Goal: Information Seeking & Learning: Learn about a topic

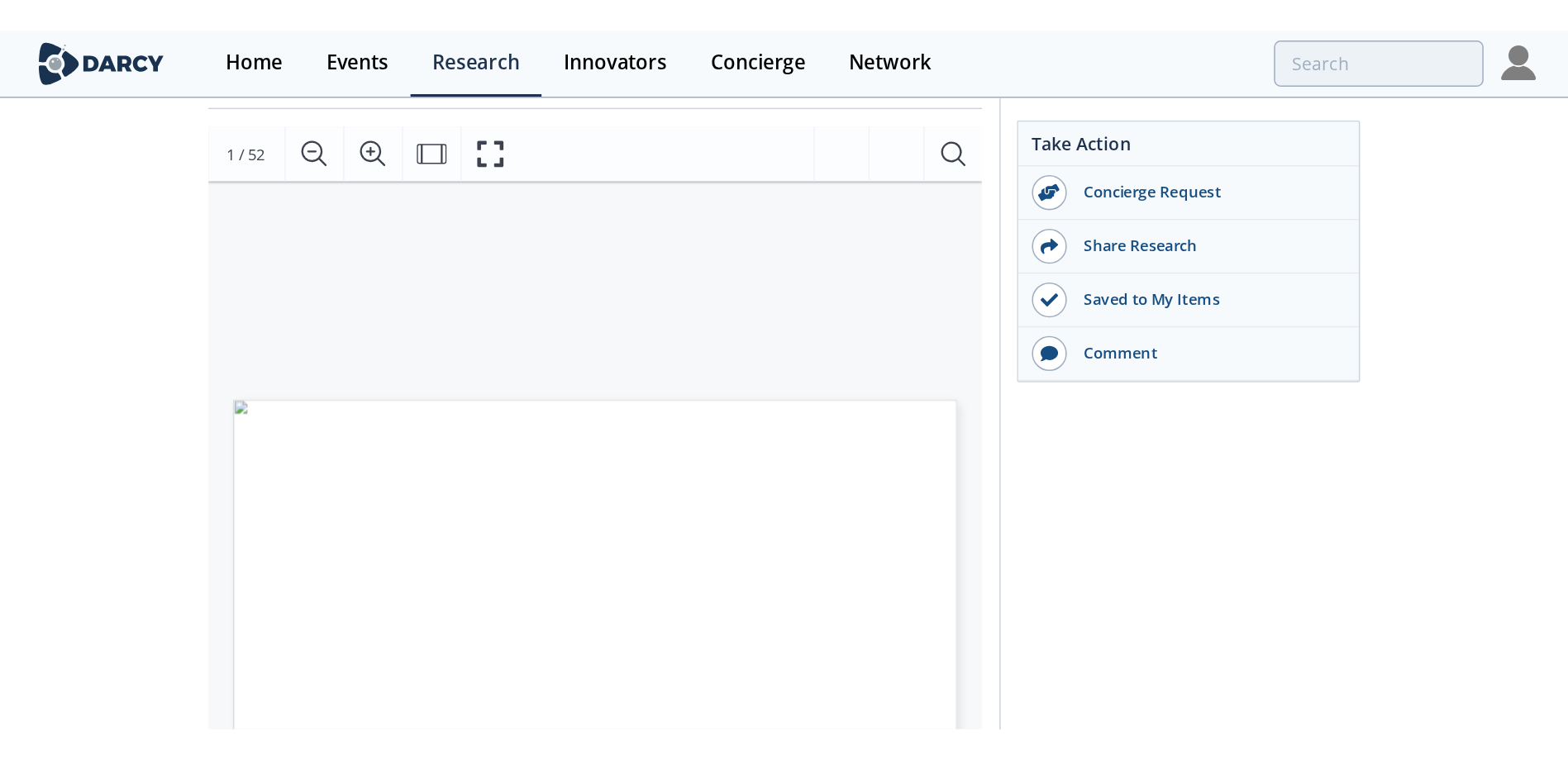
scroll to position [330, 0]
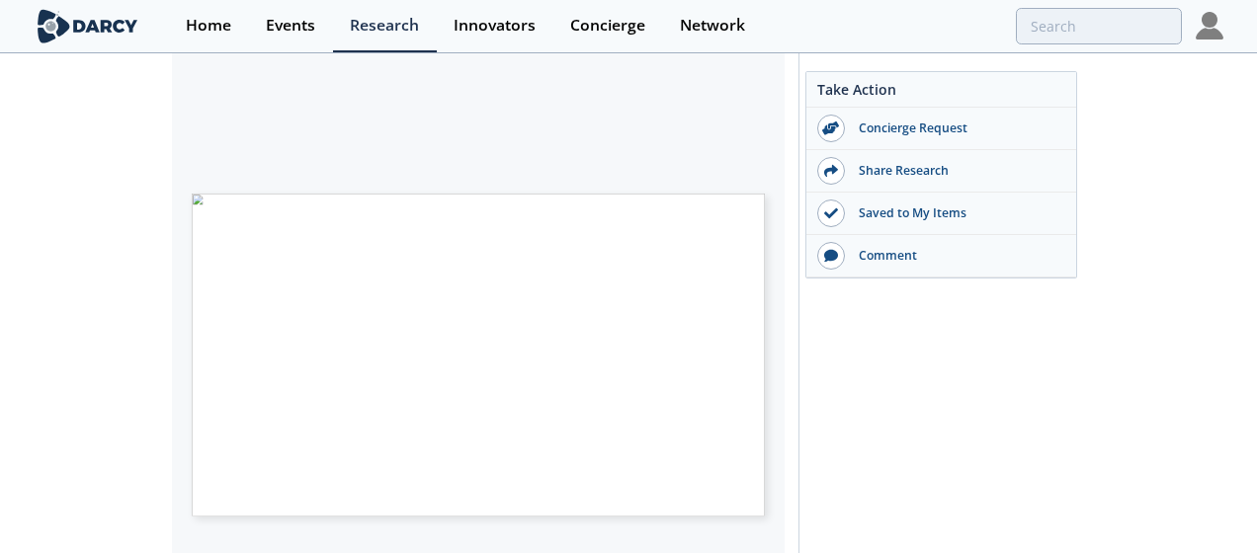
click at [753, 359] on span "Page 1" at bounding box center [587, 526] width 760 height 334
click at [761, 359] on span "Page 1" at bounding box center [587, 526] width 760 height 334
click at [693, 151] on div "[PERSON_NAME] INSIGHTS ENERGY TRANSITION LOW CARBON FUELS BIOMETHANE OVERVIEW P…" at bounding box center [468, 192] width 593 height 342
click at [700, 212] on div "• o Global Biomethane Market Size and Potential o US Market Growth o RNG for Re…" at bounding box center [478, 355] width 573 height 322
click at [686, 129] on div "• o Global Biomethane Market Size and Potential o US Market Growth o RNG for Re…" at bounding box center [468, 192] width 593 height 342
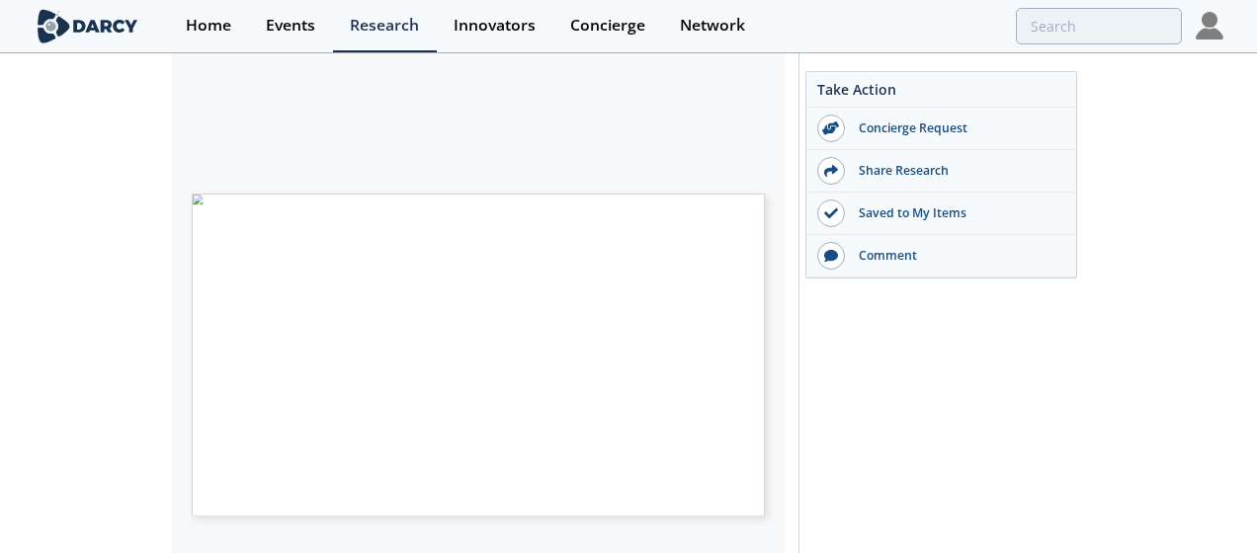
click at [686, 129] on div "• o Global Biomethane Market Size and Potential o US Market Growth o RNG and th…" at bounding box center [468, 192] width 593 height 342
click at [686, 129] on div "GLOBAL BIOMETHANE MARKET 2023 BIOFUEL DEMAND Renewable Fuel Demand by Sector (2…" at bounding box center [468, 192] width 593 height 342
click at [686, 129] on div "TOTAL BIOMETHANE MARKET SIZE AND POTENTIAL OUT TO 2030 Conclusions Renewable Fu…" at bounding box center [468, 192] width 593 height 342
click at [686, 129] on div "TOTAL BIOMETHANE MARKET SIZE AND POTENTIAL OUT TO 2030 Global historical and fo…" at bounding box center [468, 192] width 593 height 342
click at [686, 129] on div "TOTAL BIOMETHANE MARKET SIZE AND POTENTIAL OUT TO 2030 Global Use of Biogases b…" at bounding box center [468, 192] width 593 height 342
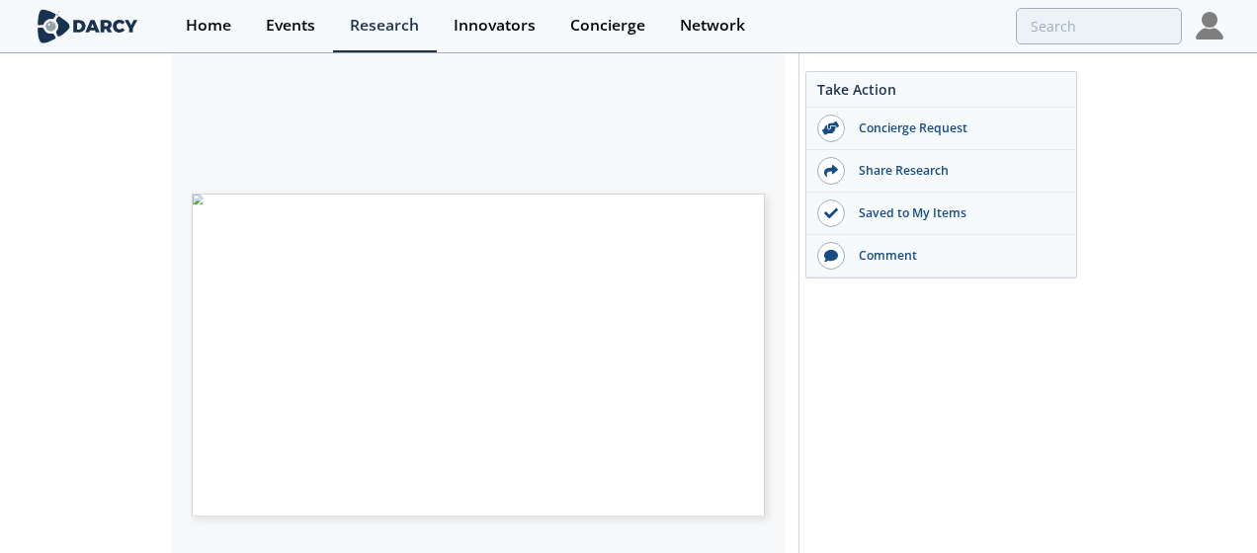
click at [686, 129] on div "• o Global Biomethane Market Size and Potential o US Market Growth o RNG and th…" at bounding box center [468, 192] width 593 height 342
click at [637, 136] on div "US RNG DRIVERS 2023 RNG Project Status RNG Industry Expansion Has Been Catalyze…" at bounding box center [468, 192] width 593 height 342
click at [213, 136] on div "US RNG MARKET OVERVIEW CURRENT AND FORECASTED SUPPLY AND DEMAND: FUTURE RNG DEM…" at bounding box center [468, 192] width 593 height 342
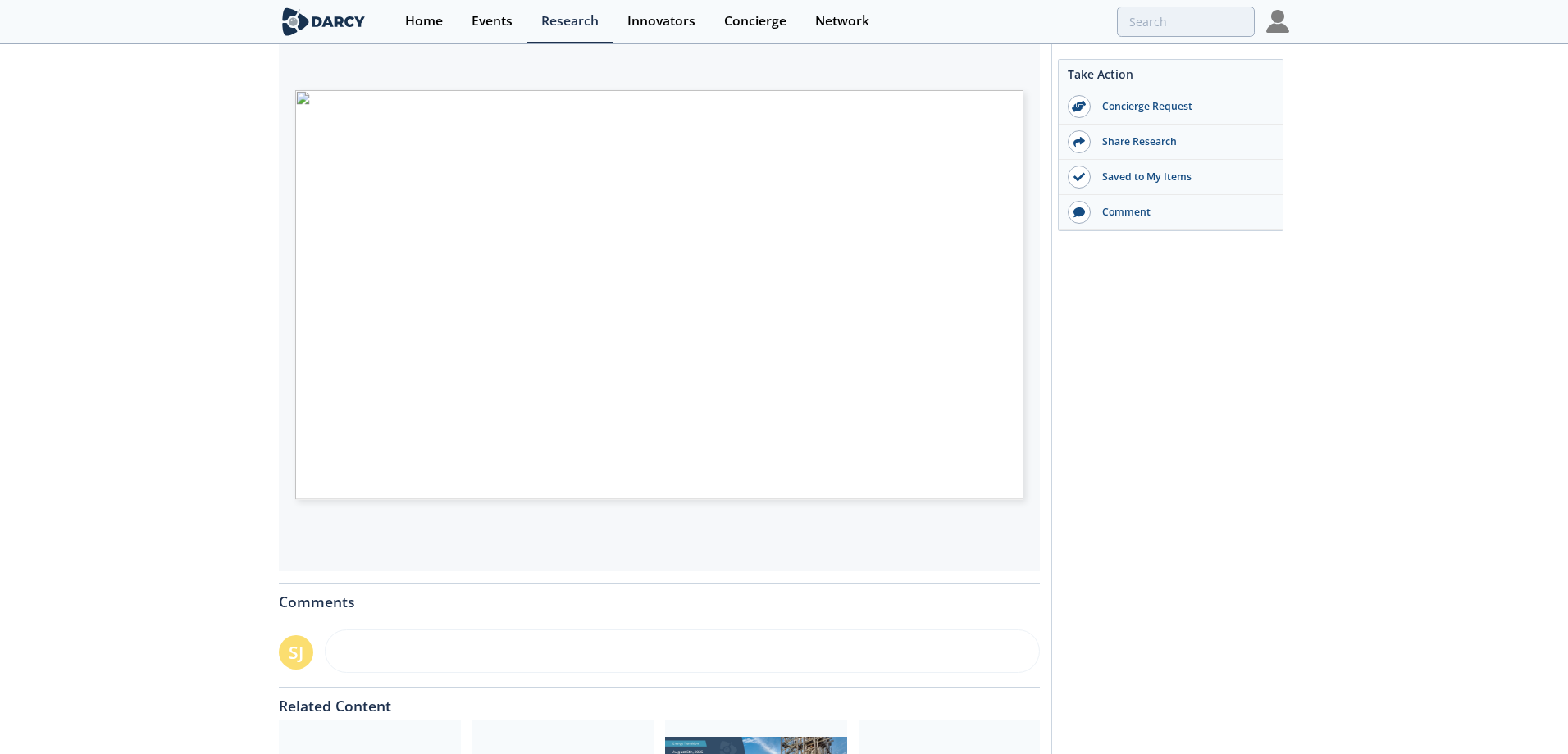
click at [420, 458] on span "[GEOGRAPHIC_DATA]" at bounding box center [387, 485] width 75 height 7
click at [462, 458] on span "RNG Coalition" at bounding box center [465, 484] width 43 height 5
